Goal: Find specific page/section: Locate a particular part of the current website

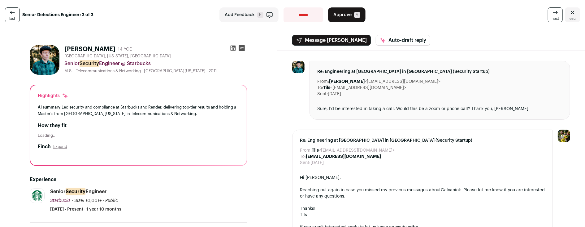
click at [232, 47] on icon at bounding box center [233, 48] width 5 height 5
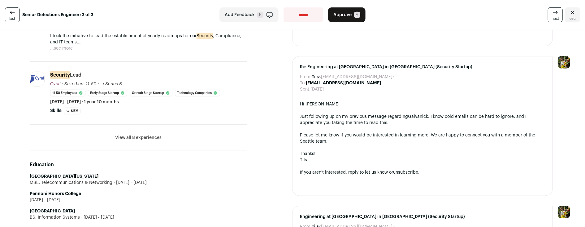
scroll to position [154, 0]
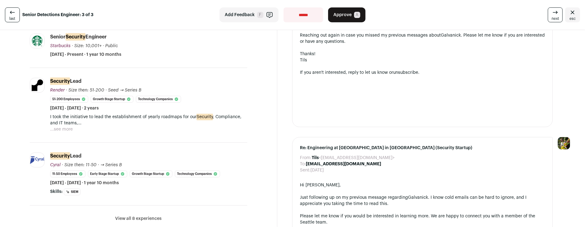
click at [72, 128] on button "...see more" at bounding box center [61, 129] width 23 height 6
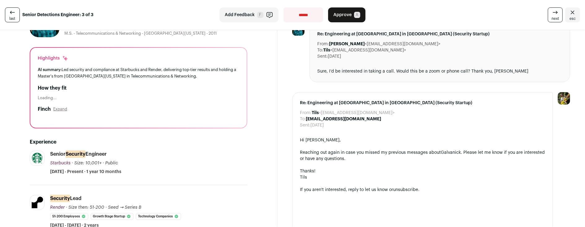
scroll to position [0, 0]
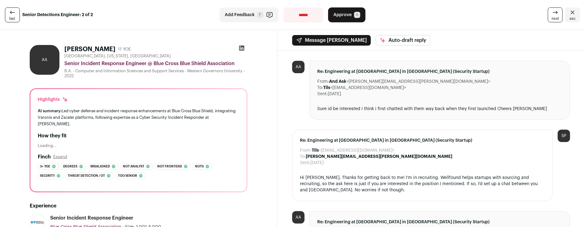
click at [241, 48] on icon at bounding box center [242, 48] width 6 height 6
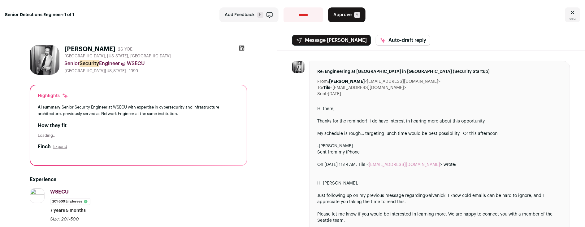
drag, startPoint x: 111, startPoint y: 50, endPoint x: 66, endPoint y: 51, distance: 44.9
click at [66, 51] on div "[PERSON_NAME] 26 YOE" at bounding box center [98, 49] width 68 height 9
copy h1 "[PERSON_NAME]"
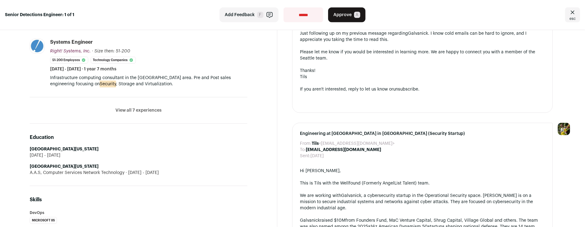
scroll to position [196, 0]
